Goal: Navigation & Orientation: Find specific page/section

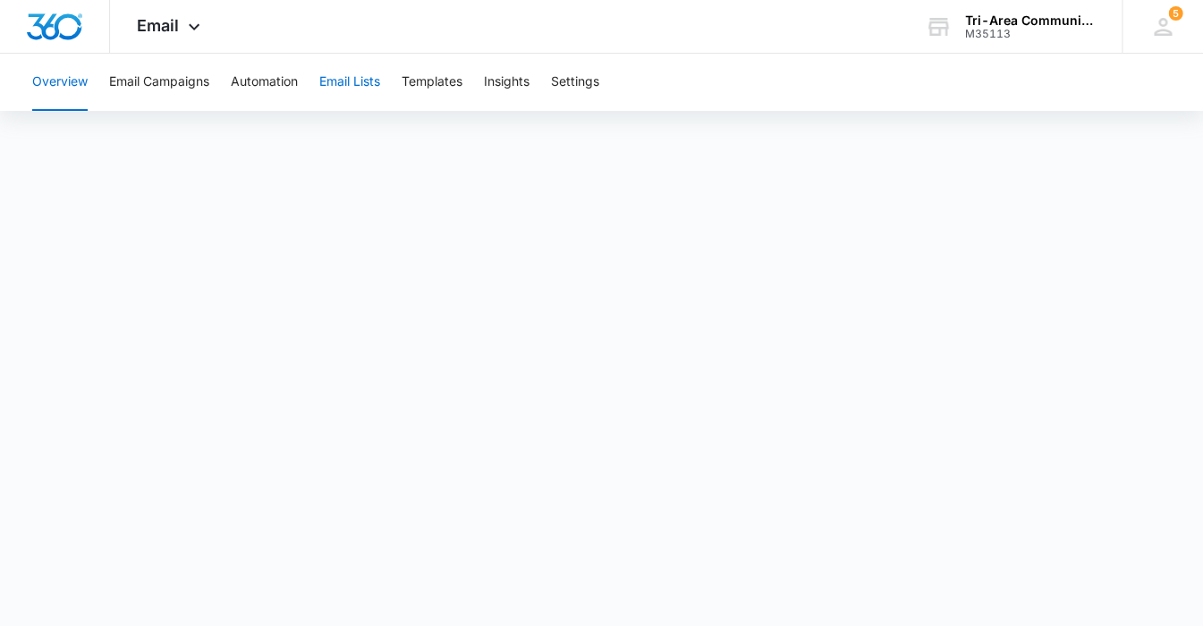
click at [360, 82] on button "Email Lists" at bounding box center [349, 82] width 61 height 57
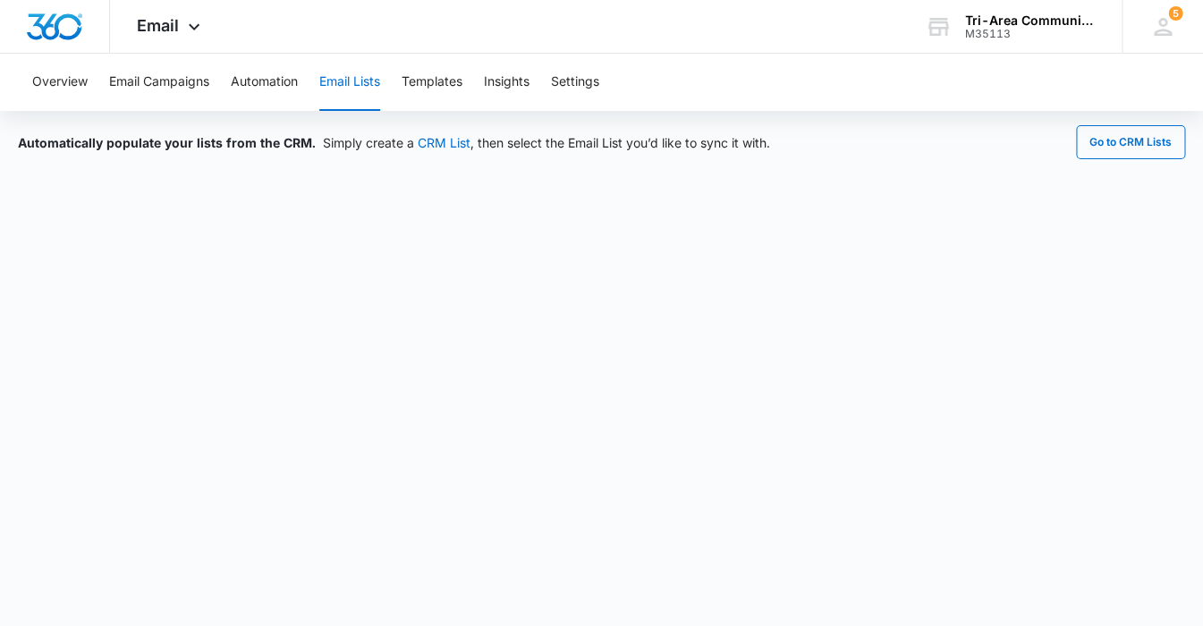
click at [949, 161] on div "Automatically populate your lists from the CRM. Simply create a CRM List , then…" at bounding box center [601, 342] width 1203 height 462
click at [157, 74] on button "Email Campaigns" at bounding box center [159, 82] width 100 height 57
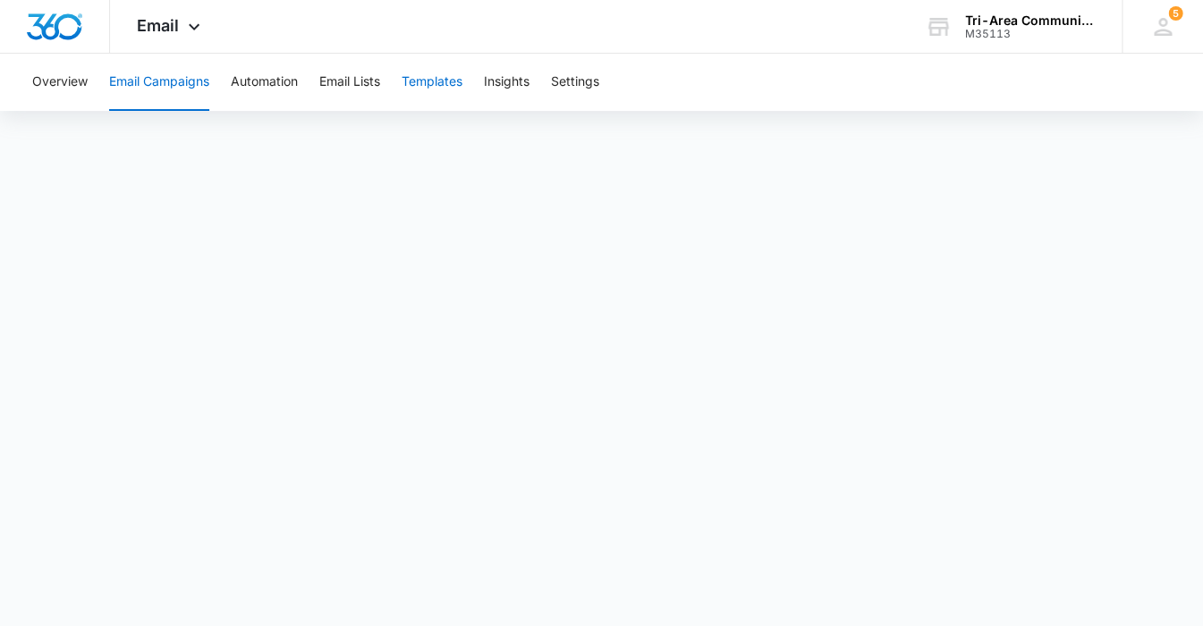
click at [432, 81] on button "Templates" at bounding box center [432, 82] width 61 height 57
click at [166, 22] on span "Email" at bounding box center [158, 25] width 42 height 19
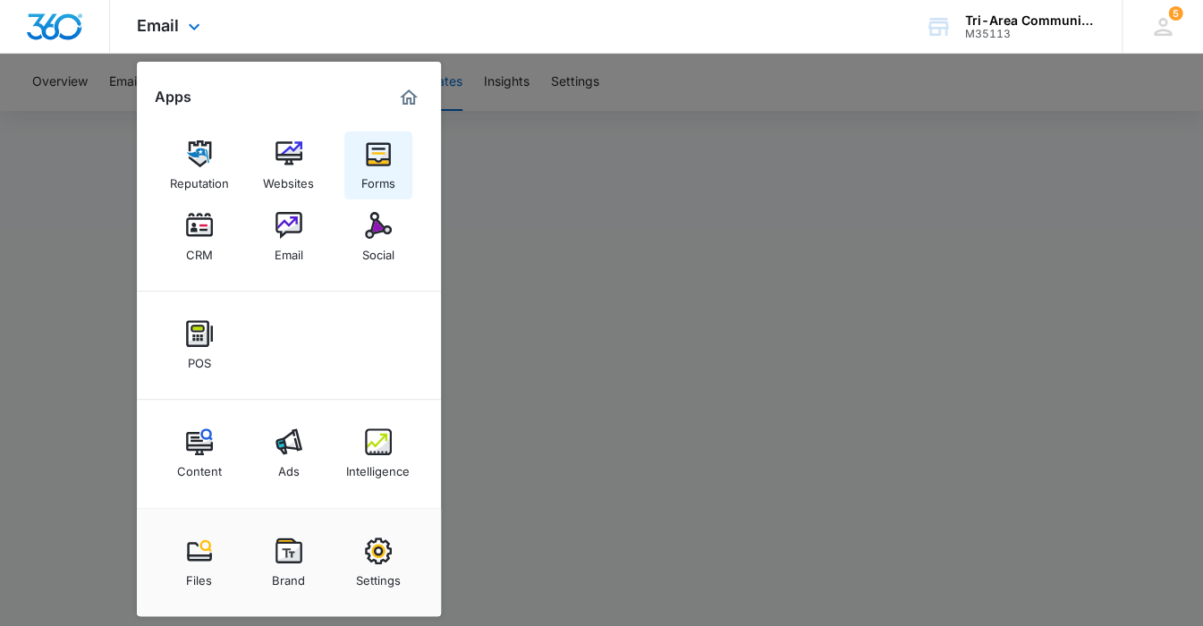
click at [378, 151] on img at bounding box center [378, 153] width 27 height 27
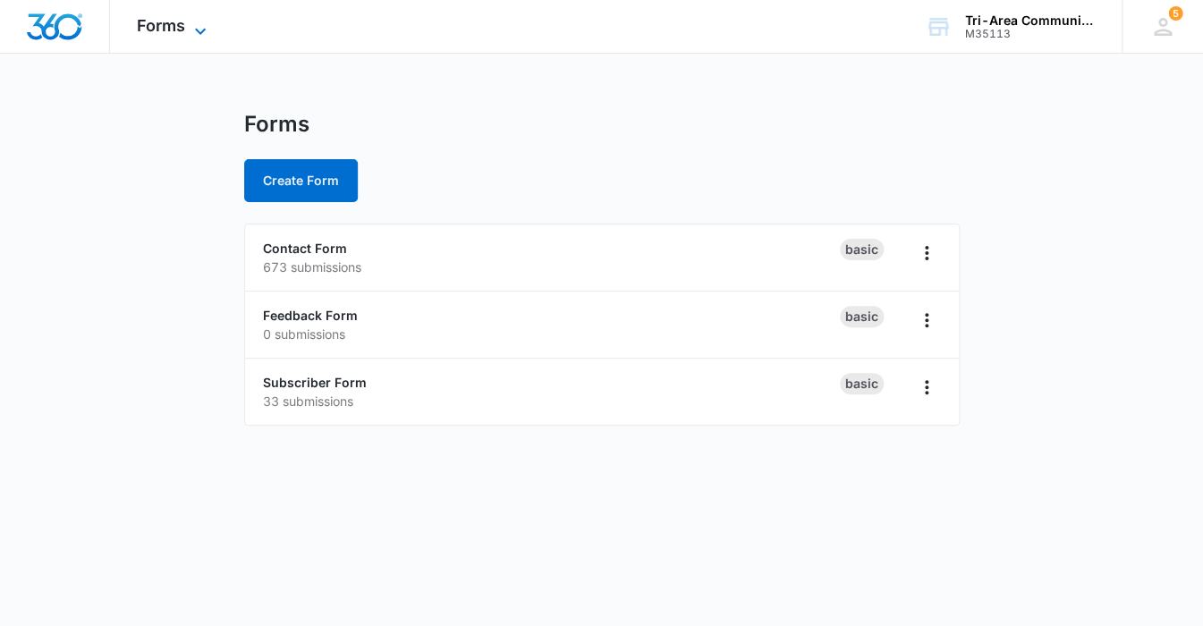
click at [157, 27] on span "Forms" at bounding box center [161, 25] width 48 height 19
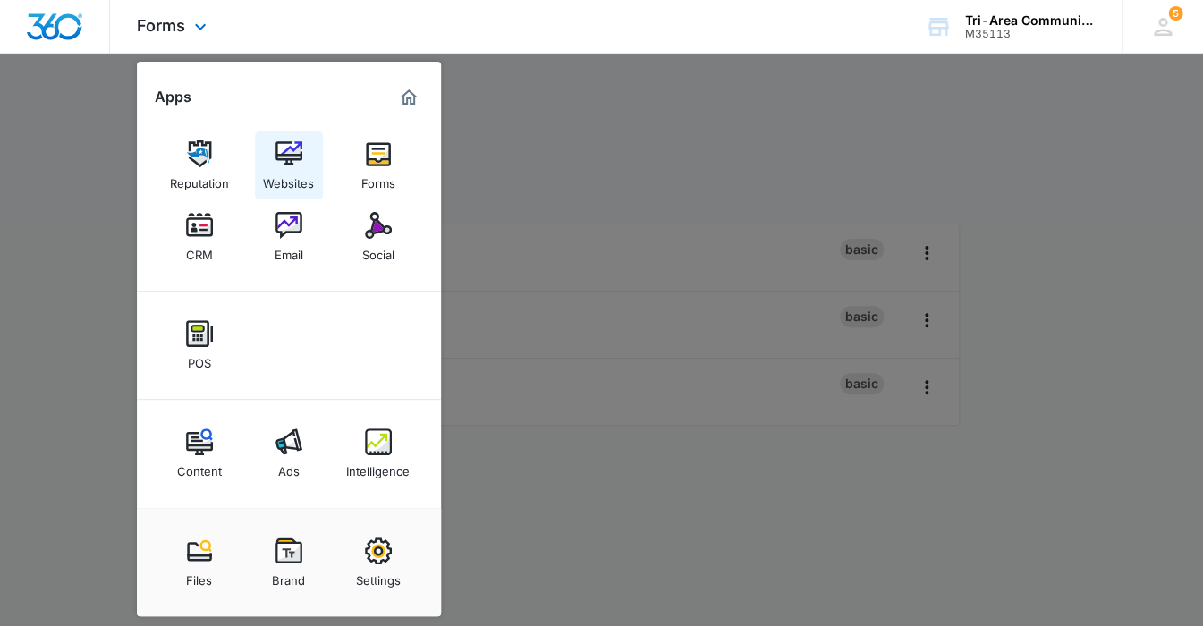
click at [291, 150] on img at bounding box center [289, 153] width 27 height 27
